Goal: Find contact information: Find contact information

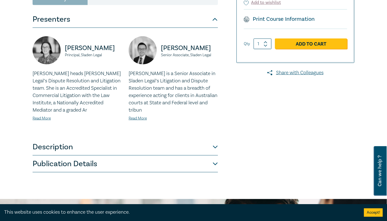
click at [111, 168] on button "Publication Details" at bounding box center [125, 163] width 185 height 17
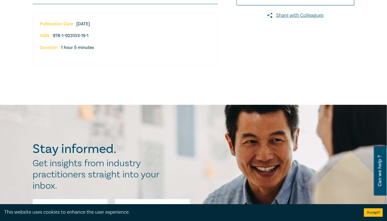
scroll to position [202, 0]
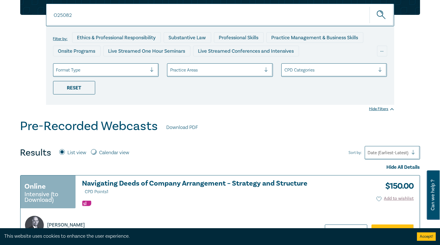
scroll to position [1, 0]
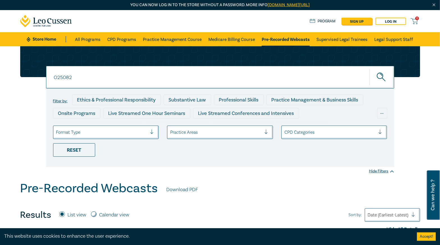
click at [97, 76] on input "O25082" at bounding box center [220, 77] width 348 height 23
paste input "3"
type input "O25083"
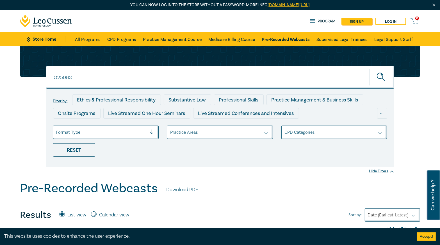
click at [370, 69] on button "submit" at bounding box center [382, 77] width 25 height 17
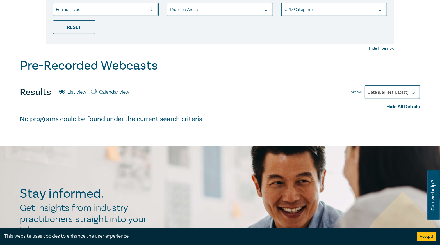
scroll to position [157, 0]
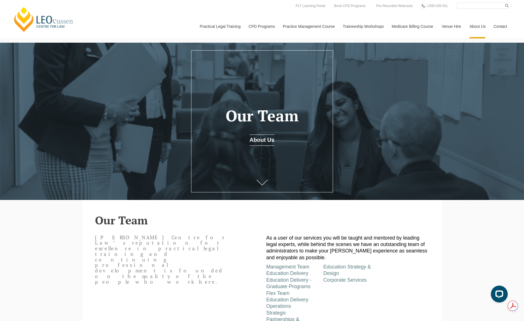
click at [399, 228] on header "Our Team Leo Cussen Centre for Law’s reputation for excellence in practical leg…" at bounding box center [262, 264] width 334 height 129
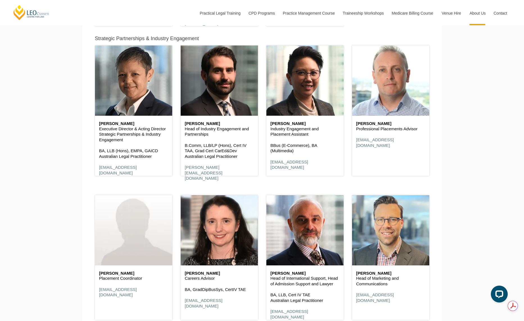
scroll to position [2283, 0]
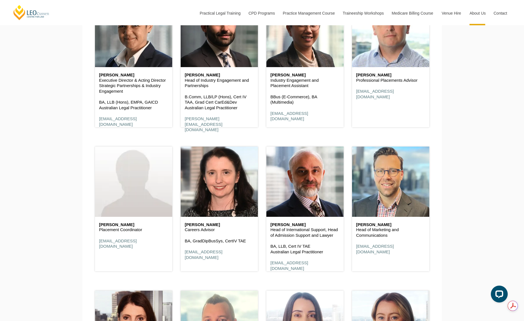
click at [202, 229] on p "Careers Advisor" at bounding box center [219, 230] width 69 height 6
copy div "Careers Advisor"
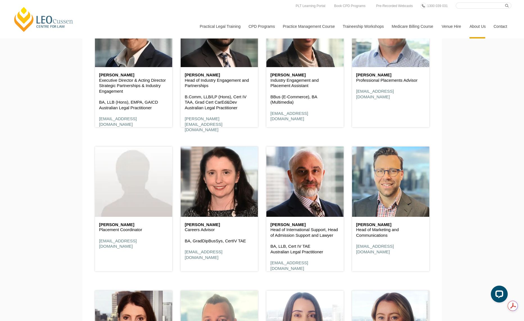
click at [197, 225] on h6 "Jacinta Foley" at bounding box center [219, 224] width 69 height 5
copy div "Jacinta Foley"
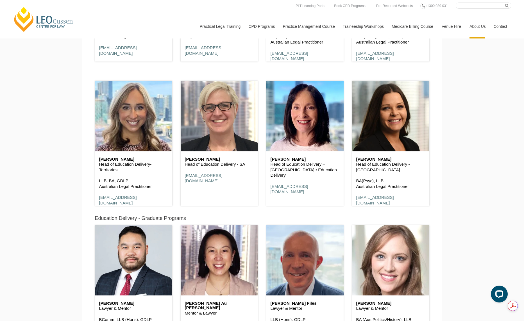
scroll to position [0, 0]
click at [128, 166] on p "Head of Education Delivery-Territories" at bounding box center [133, 166] width 69 height 11
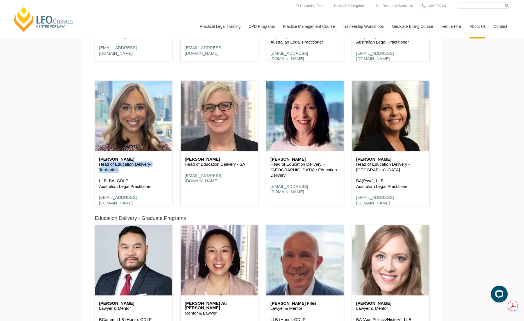
copy div "Head of Education Delivery-Territories"
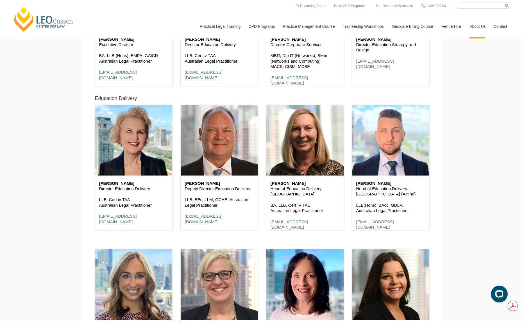
click at [363, 193] on p "Head of Education Delivery - VIC (Acting)" at bounding box center [390, 191] width 69 height 11
copy div "Head of Education Delivery - VIC (Acting)"
